Goal: Navigation & Orientation: Find specific page/section

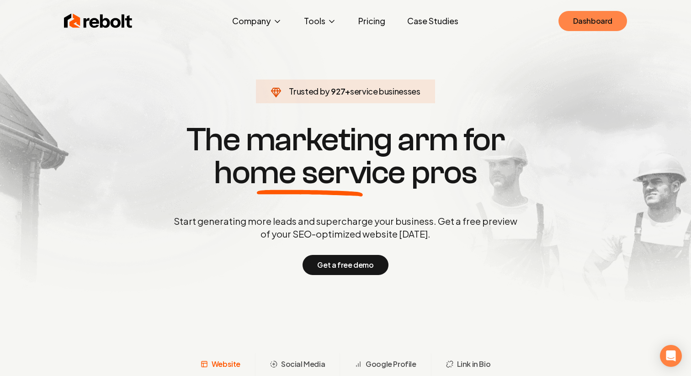
click at [588, 22] on link "Dashboard" at bounding box center [592, 21] width 69 height 20
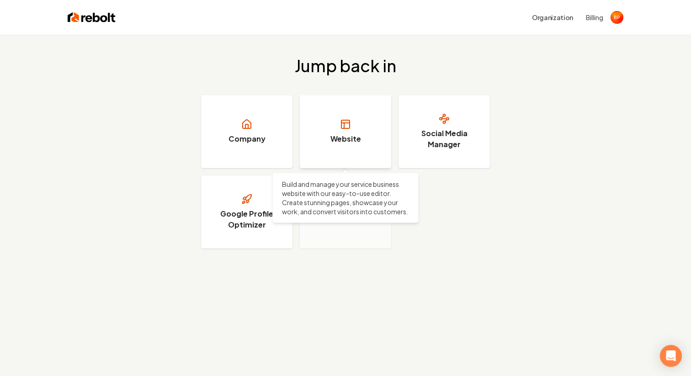
click at [340, 120] on icon at bounding box center [345, 124] width 11 height 11
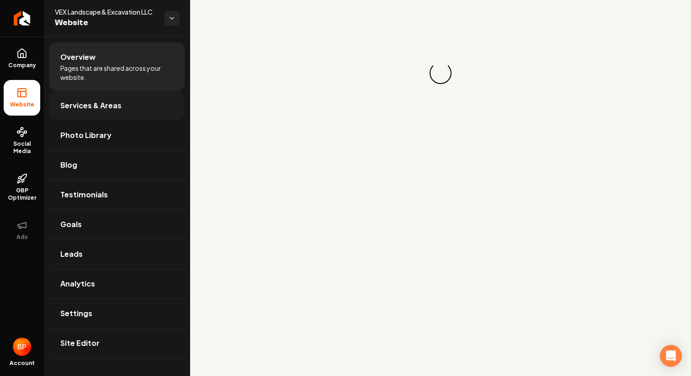
click at [84, 101] on span "Services & Areas" at bounding box center [90, 105] width 61 height 11
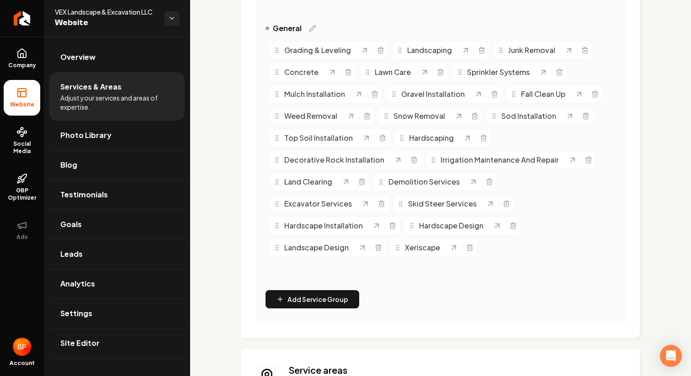
scroll to position [225, 0]
click at [442, 74] on icon "Main content area" at bounding box center [440, 72] width 4 height 5
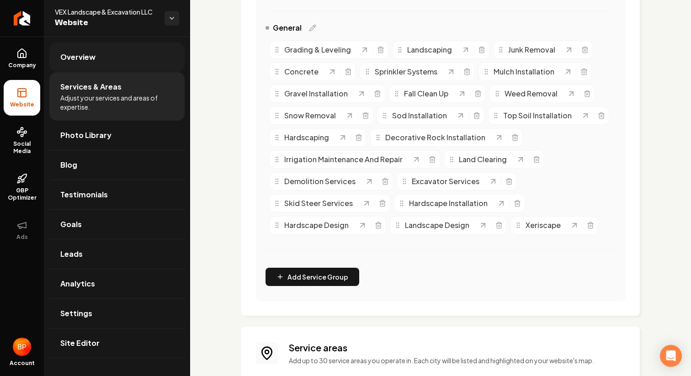
click at [111, 70] on link "Overview" at bounding box center [116, 56] width 135 height 29
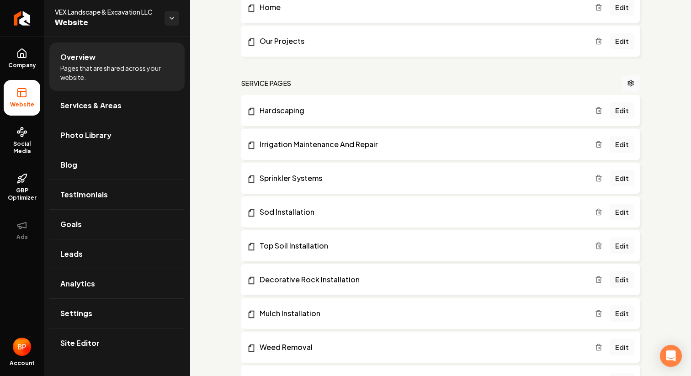
scroll to position [172, 0]
